Goal: Task Accomplishment & Management: Complete application form

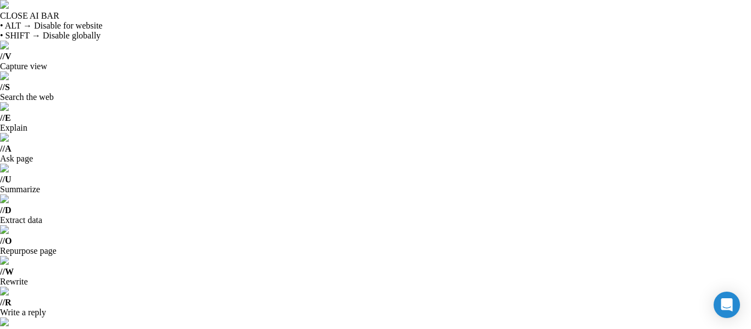
scroll to position [2221, 0]
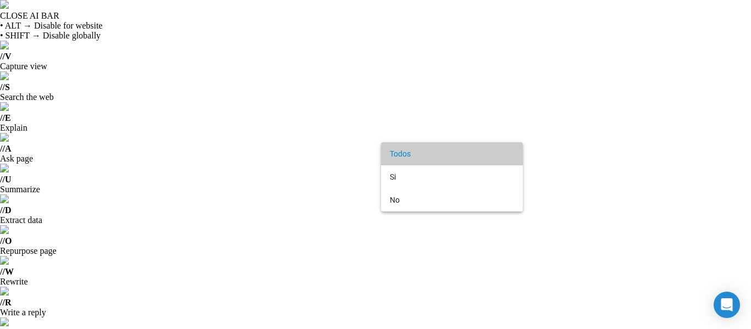
click at [344, 206] on div at bounding box center [375, 164] width 751 height 329
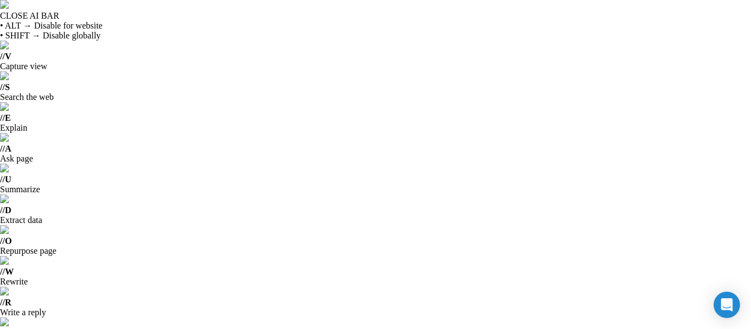
drag, startPoint x: 750, startPoint y: 118, endPoint x: 750, endPoint y: 153, distance: 35.2
click at [750, 153] on html "CLOSE AI BAR • ALT → Disable for website • SHIFT → Disable globally // V Captur…" at bounding box center [375, 164] width 751 height 329
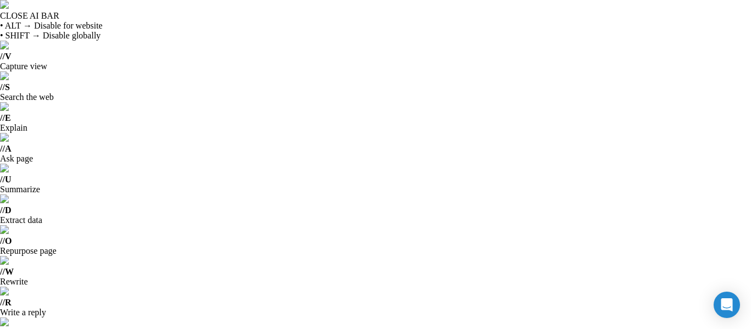
type input "072025"
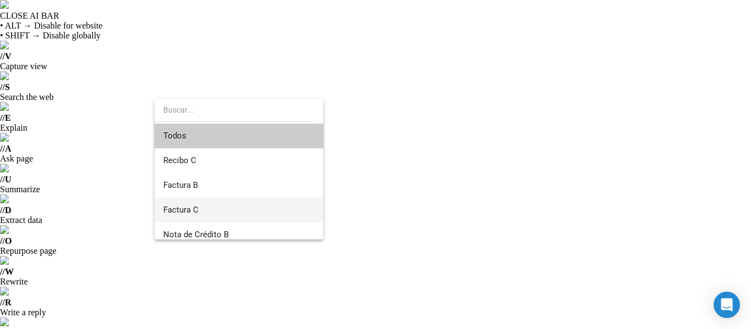
click at [226, 206] on span "Factura C" at bounding box center [238, 210] width 151 height 25
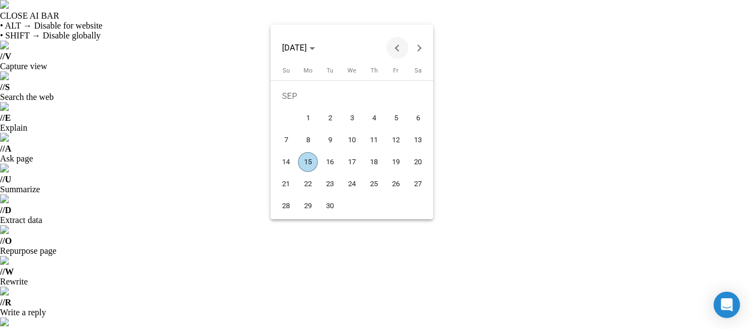
click at [398, 52] on button "Previous month" at bounding box center [397, 48] width 22 height 22
click at [397, 95] on span "1" at bounding box center [396, 96] width 20 height 20
type input "[DATE]"
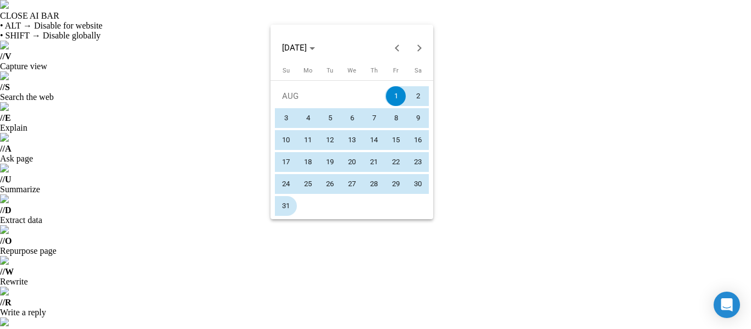
click at [280, 201] on span "31" at bounding box center [286, 206] width 20 height 20
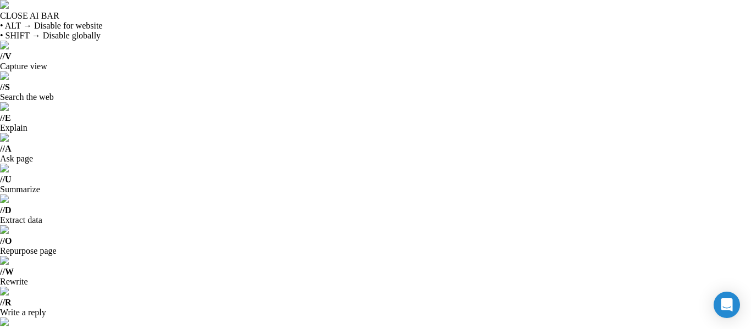
type input "[DATE]"
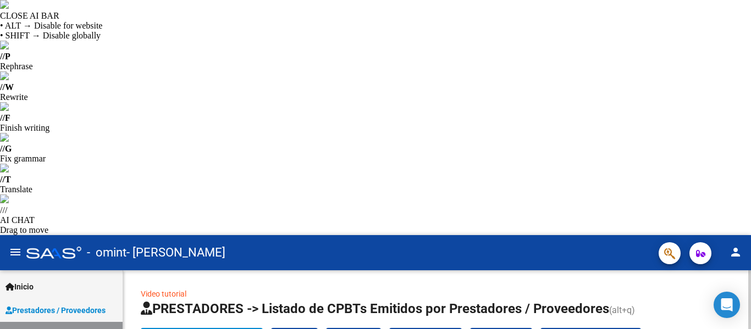
type input "23288103534"
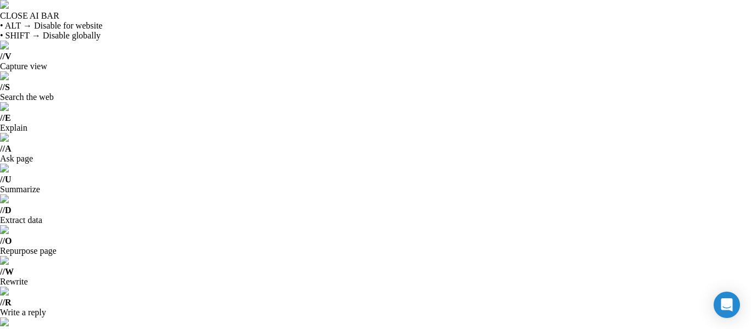
type input "00001"
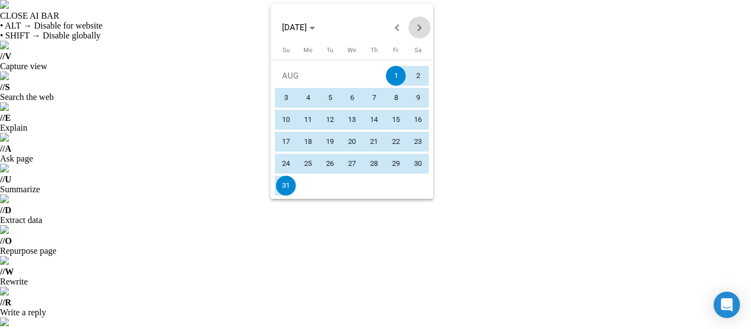
click at [415, 27] on button "Next month" at bounding box center [419, 27] width 22 height 22
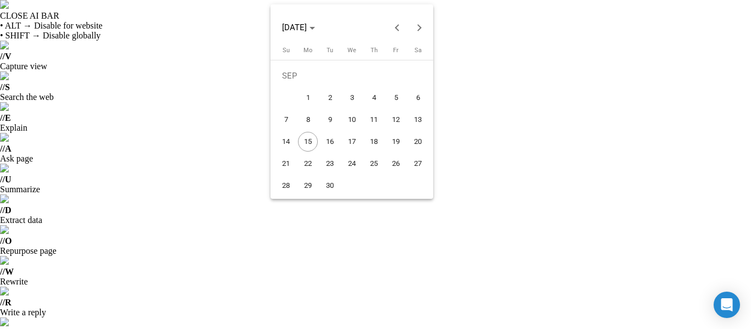
click at [310, 144] on span "15" at bounding box center [308, 142] width 20 height 20
type input "[DATE]"
click at [310, 144] on span "15" at bounding box center [308, 142] width 20 height 20
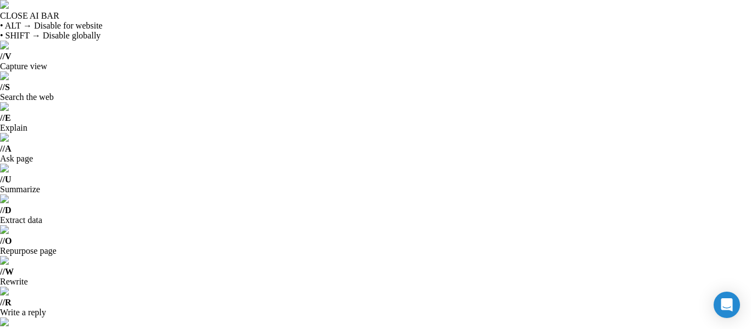
type input "[DATE]"
type input "1"
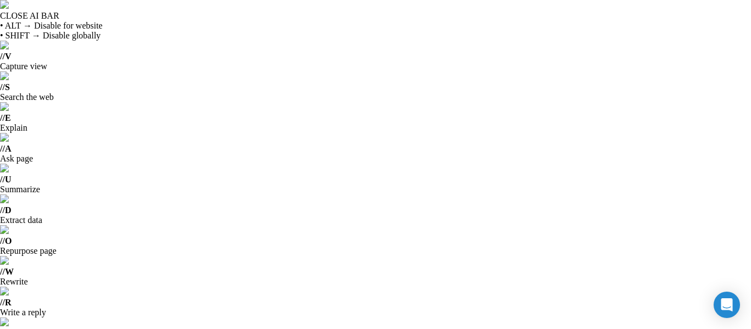
type input "00000719"
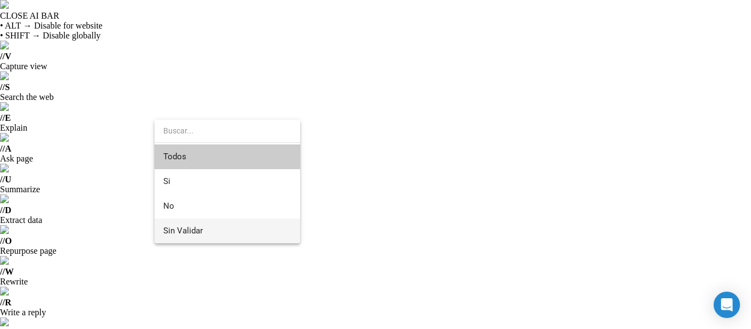
click at [246, 238] on span "Sin Validar" at bounding box center [227, 231] width 128 height 25
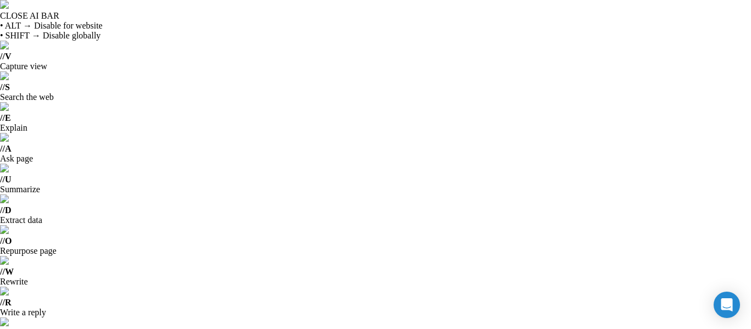
scroll to position [264, 0]
type input "082025"
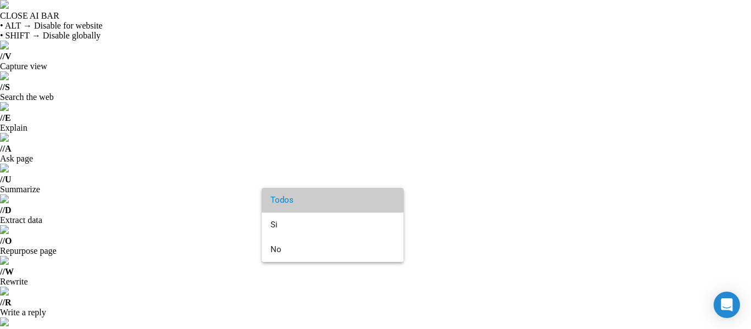
click at [415, 243] on div at bounding box center [375, 164] width 751 height 329
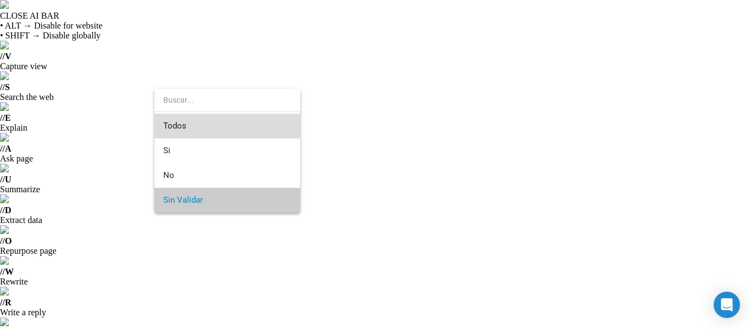
click at [174, 123] on span "Todos" at bounding box center [227, 126] width 128 height 25
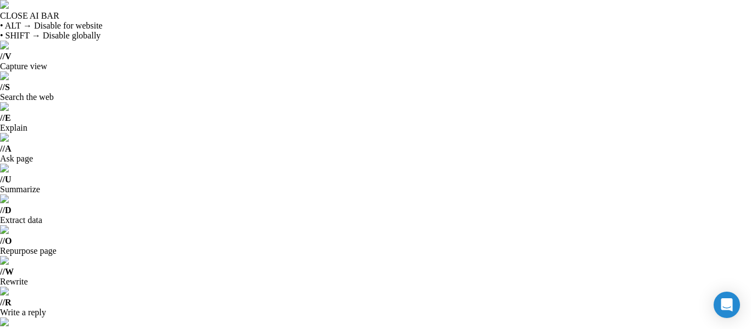
scroll to position [16, 0]
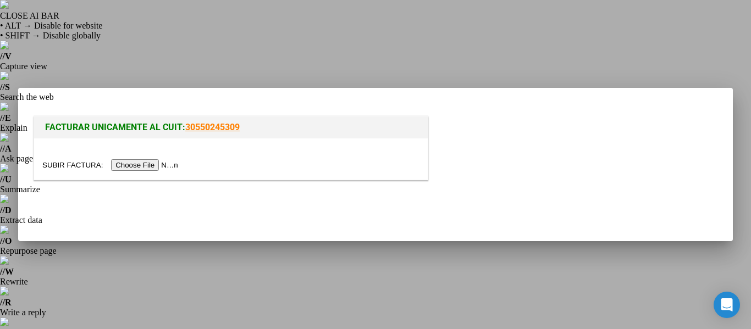
click at [159, 167] on input "file" at bounding box center [111, 165] width 139 height 12
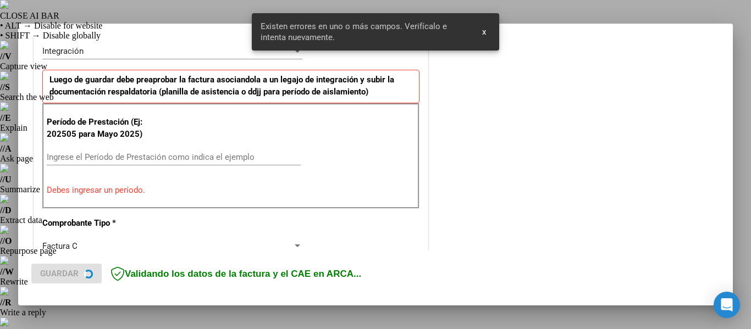
scroll to position [276, 0]
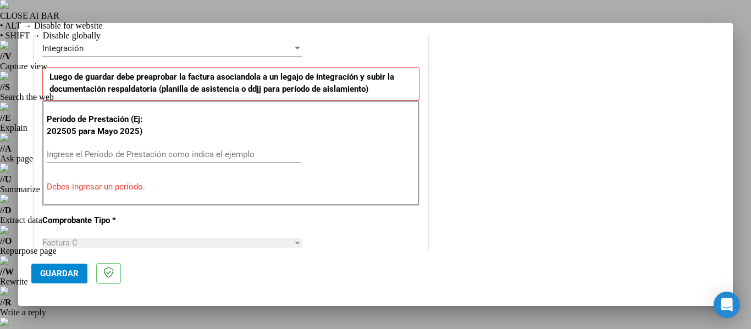
click at [81, 159] on div "Ingrese el Período de Prestación como indica el ejemplo" at bounding box center [174, 154] width 254 height 16
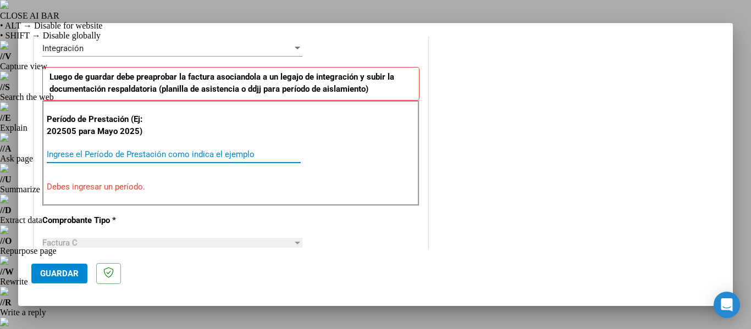
click at [75, 151] on input "Ingrese el Período de Prestación como indica el ejemplo" at bounding box center [174, 154] width 254 height 10
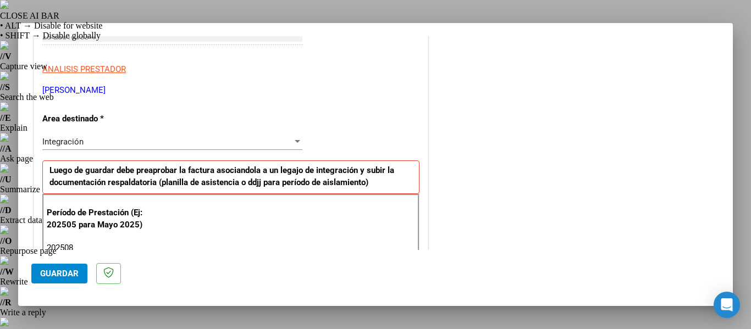
scroll to position [180, 0]
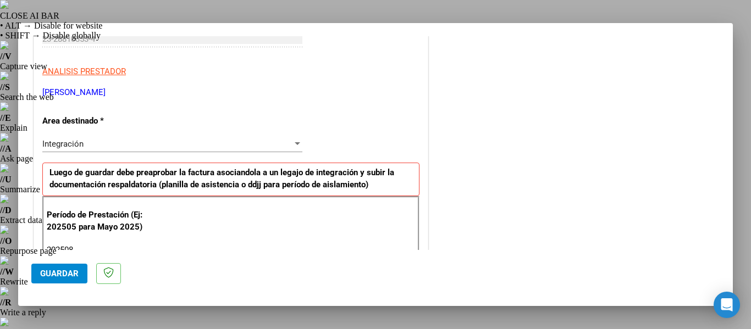
type input "202508"
click at [181, 146] on div "Integración" at bounding box center [167, 144] width 250 height 10
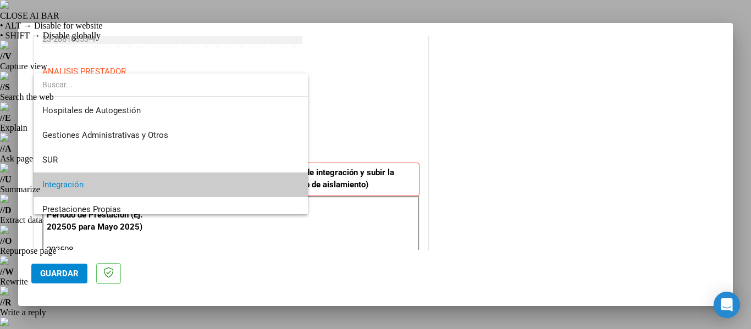
scroll to position [41, 0]
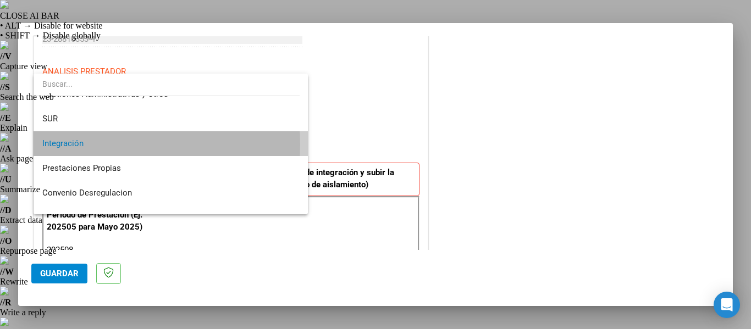
click at [87, 145] on span "Integración" at bounding box center [170, 143] width 257 height 25
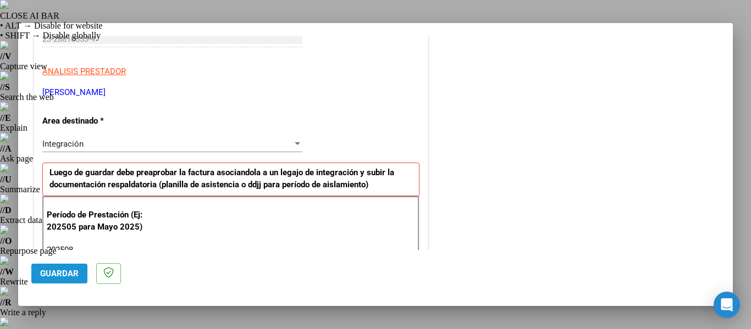
click at [64, 274] on span "Guardar" at bounding box center [59, 274] width 38 height 10
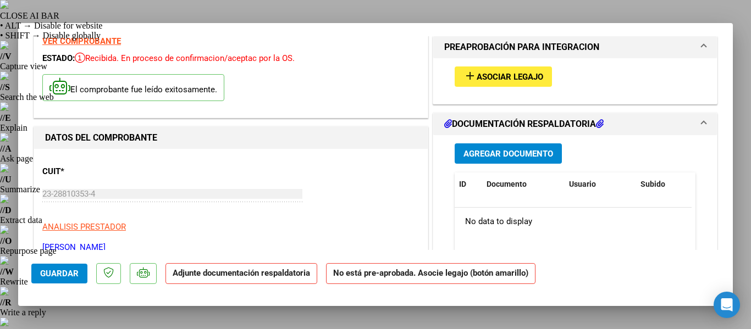
scroll to position [47, 0]
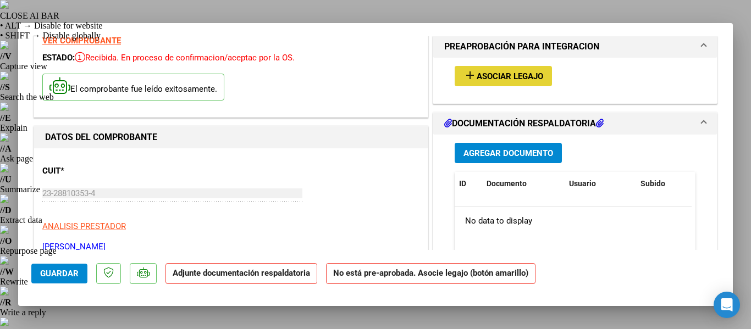
click at [484, 80] on span "Asociar Legajo" at bounding box center [509, 76] width 66 height 10
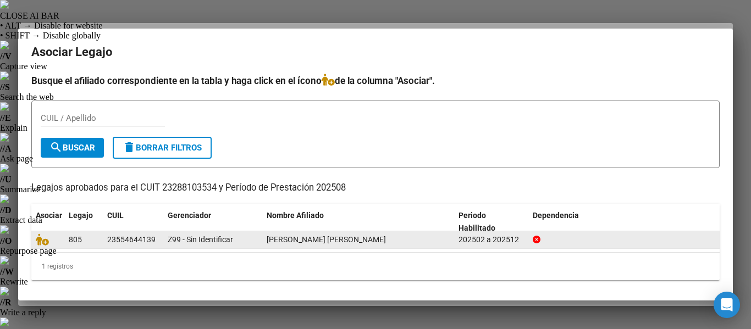
click at [453, 242] on datatable-body-cell "[PERSON_NAME] [PERSON_NAME]" at bounding box center [358, 239] width 192 height 17
click at [42, 240] on icon at bounding box center [42, 240] width 13 height 12
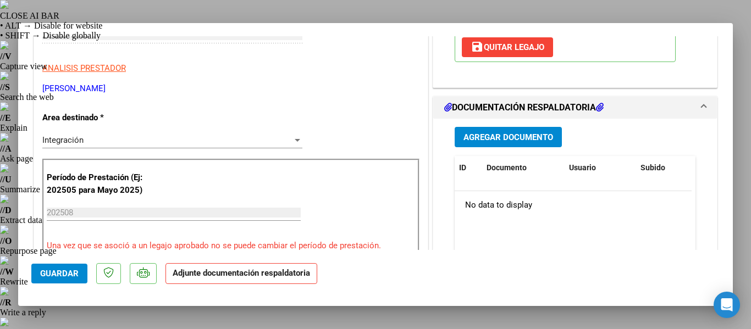
scroll to position [206, 0]
click at [504, 142] on span "Agregar Documento" at bounding box center [508, 137] width 90 height 10
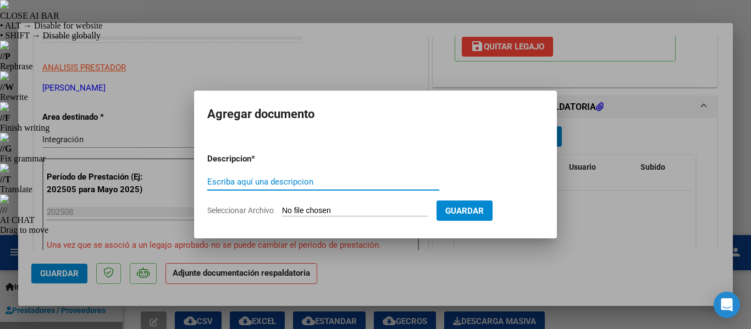
click at [281, 182] on input "Escriba aquí una descripcion" at bounding box center [323, 182] width 232 height 10
type input "asistencia"
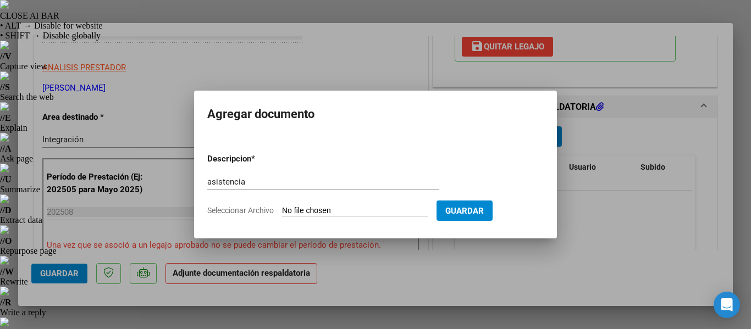
click at [370, 210] on input "Seleccionar Archivo" at bounding box center [355, 211] width 146 height 10
type input "C:\fakepath\[PERSON_NAME]. agosto omint.pdf"
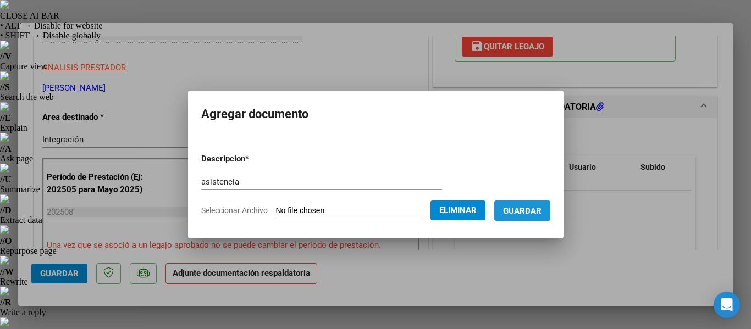
click at [529, 210] on span "Guardar" at bounding box center [522, 211] width 38 height 10
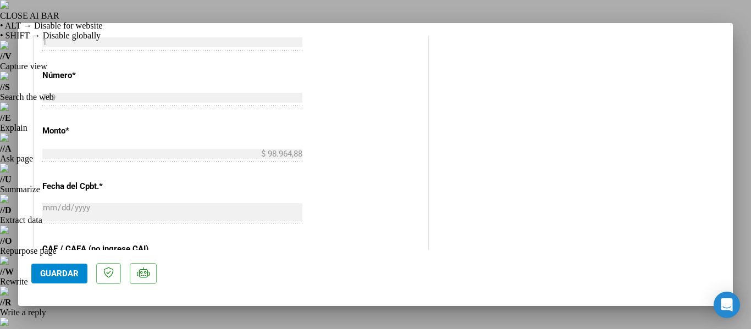
scroll to position [522, 0]
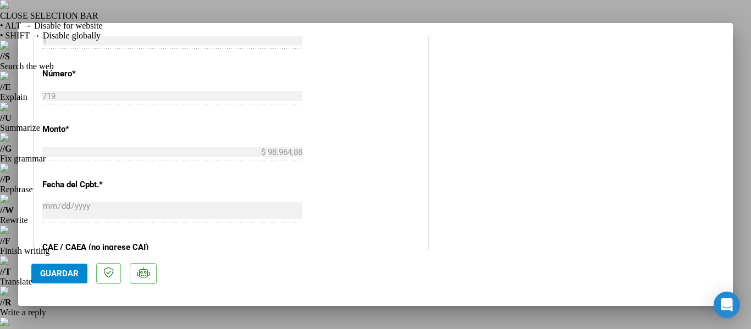
drag, startPoint x: 0, startPoint y: 195, endPoint x: 204, endPoint y: 176, distance: 205.2
type textarea "COMPROBANTE VER COMPROBANTE ESTADO: Recibida. En proceso de confirmacion/acepta…"
click at [204, 176] on div "COMPROBANTE VER COMPROBANTE ESTADO: Recibida. En proceso de confirmacion/acepta…" at bounding box center [375, 164] width 751 height 329
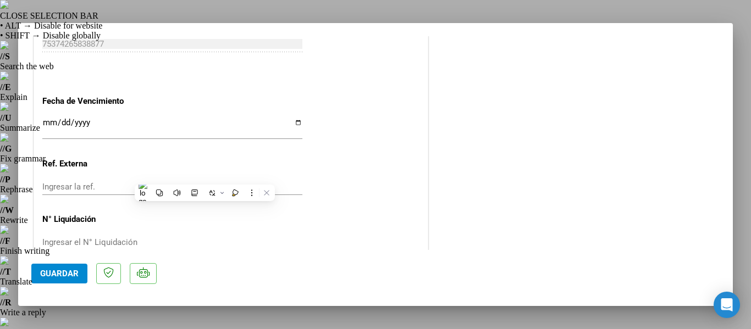
scroll to position [770, 0]
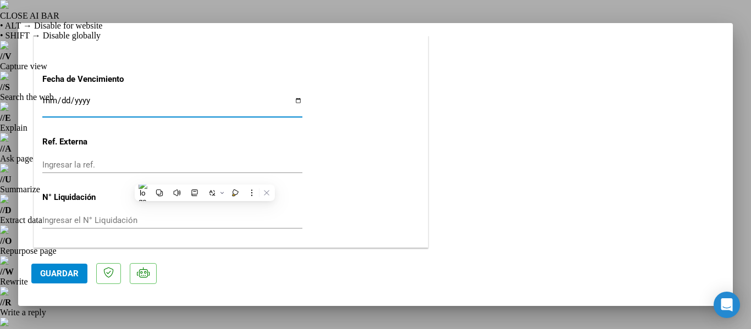
click at [274, 107] on input "Ingresar la fecha" at bounding box center [172, 105] width 260 height 18
click at [296, 104] on input "Ingresar la fecha" at bounding box center [172, 105] width 260 height 18
type input "[DATE]"
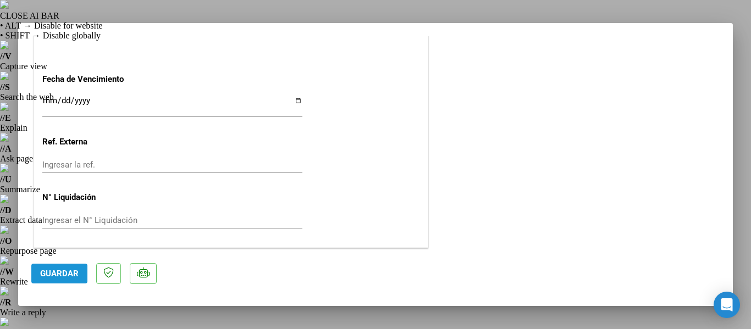
click at [68, 273] on span "Guardar" at bounding box center [59, 274] width 38 height 10
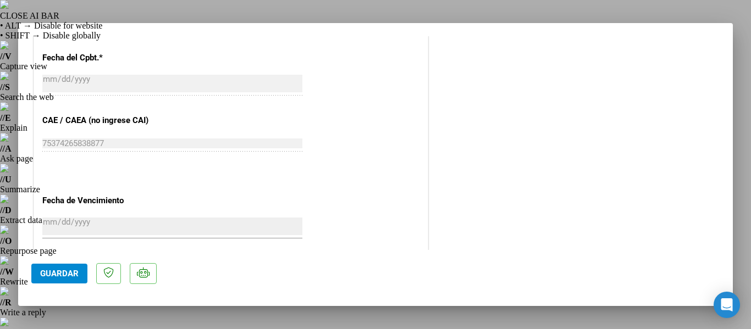
scroll to position [656, 0]
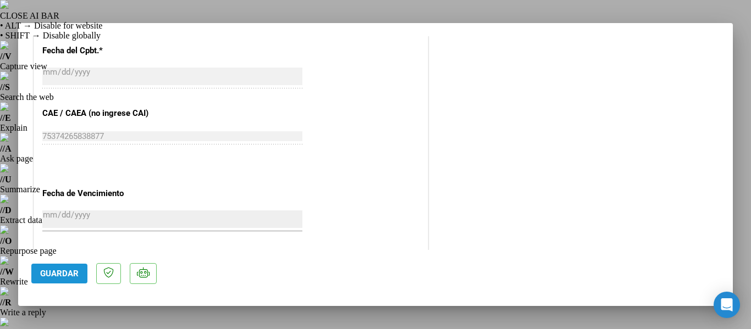
click at [81, 269] on button "Guardar" at bounding box center [59, 274] width 56 height 20
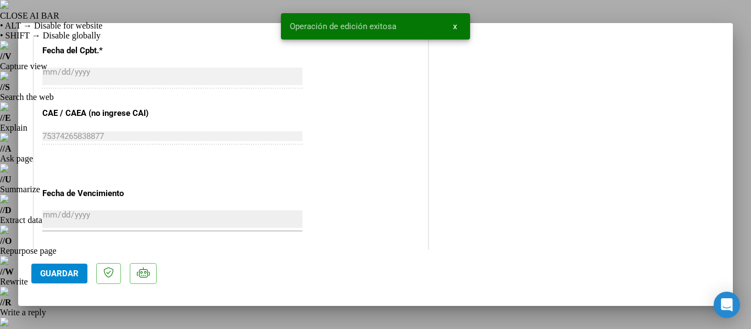
click at [9, 252] on div at bounding box center [375, 164] width 751 height 329
type input "$ 0,00"
